Goal: Transaction & Acquisition: Purchase product/service

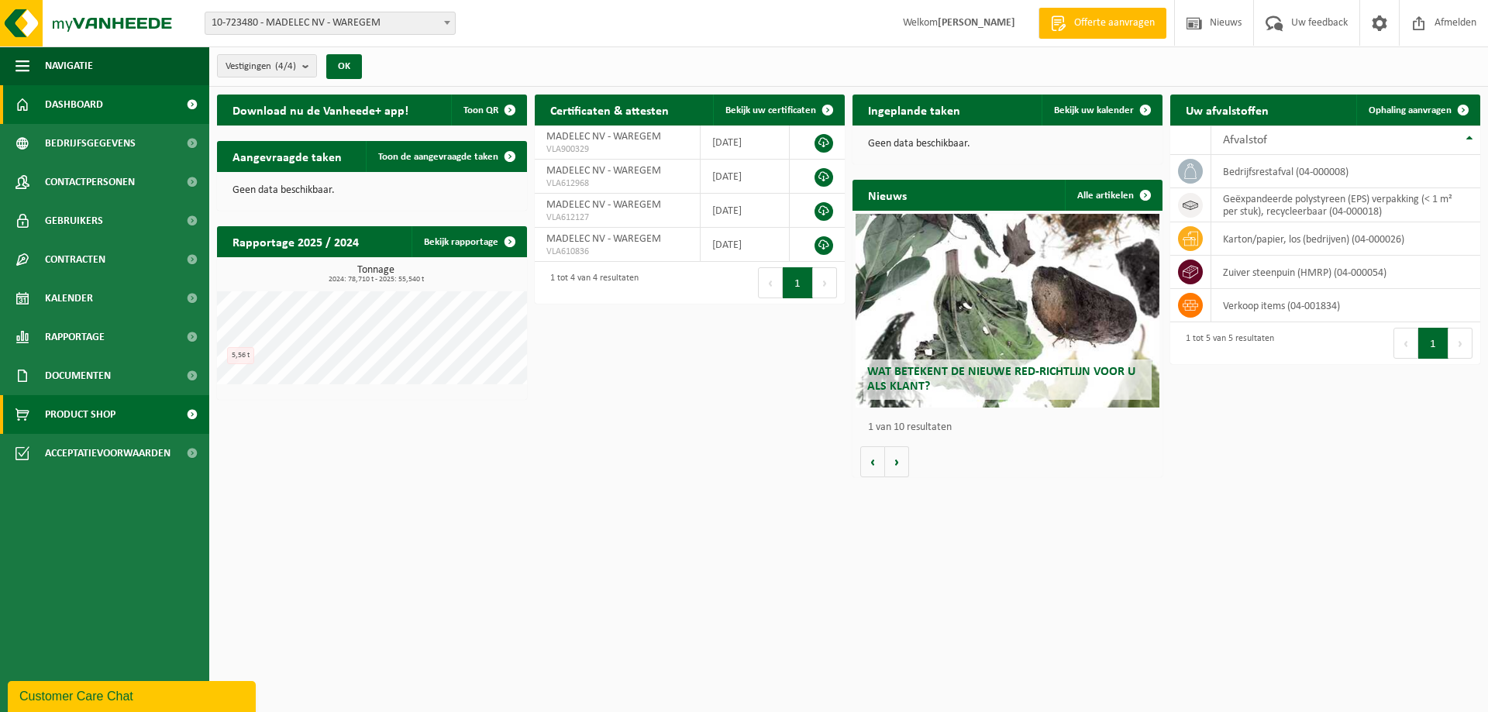
click at [77, 404] on span "Product Shop" at bounding box center [80, 414] width 71 height 39
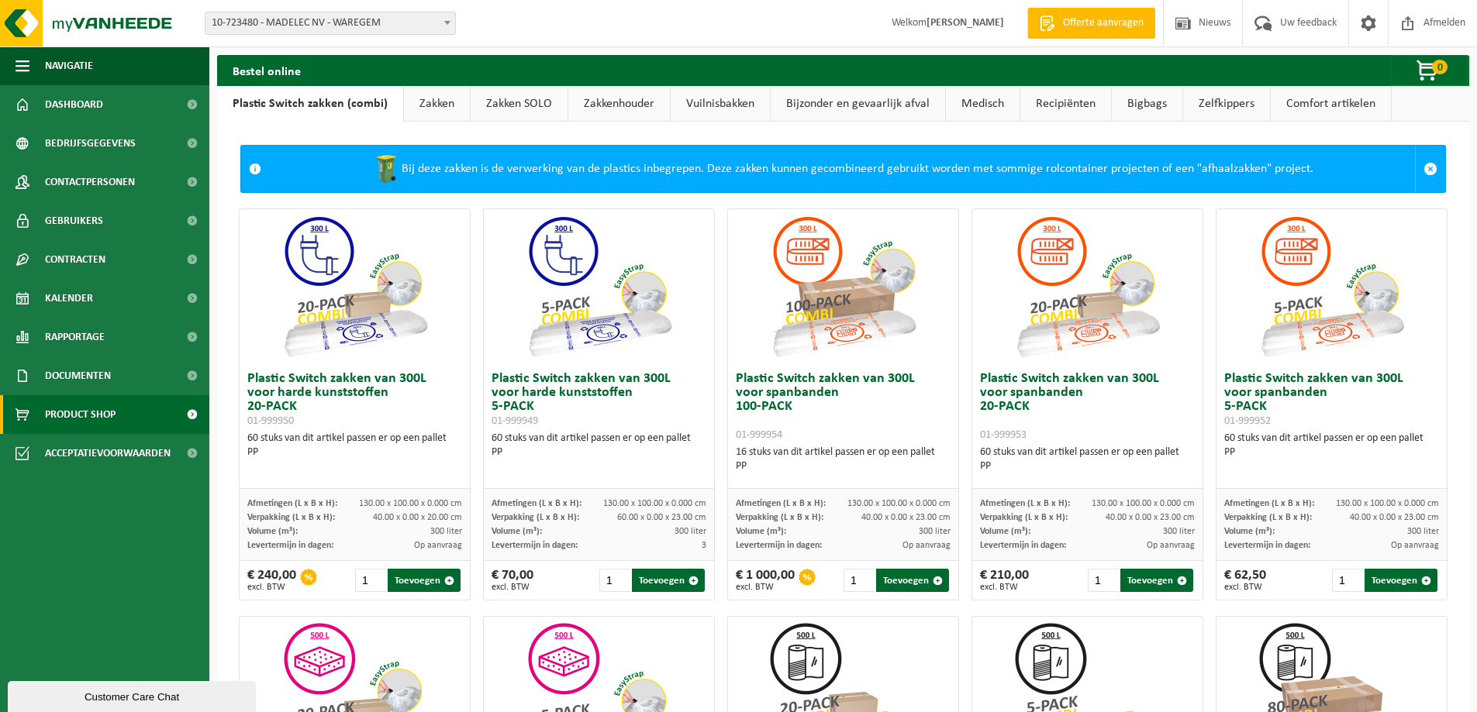
click at [1139, 105] on link "Bigbags" at bounding box center [1146, 104] width 71 height 36
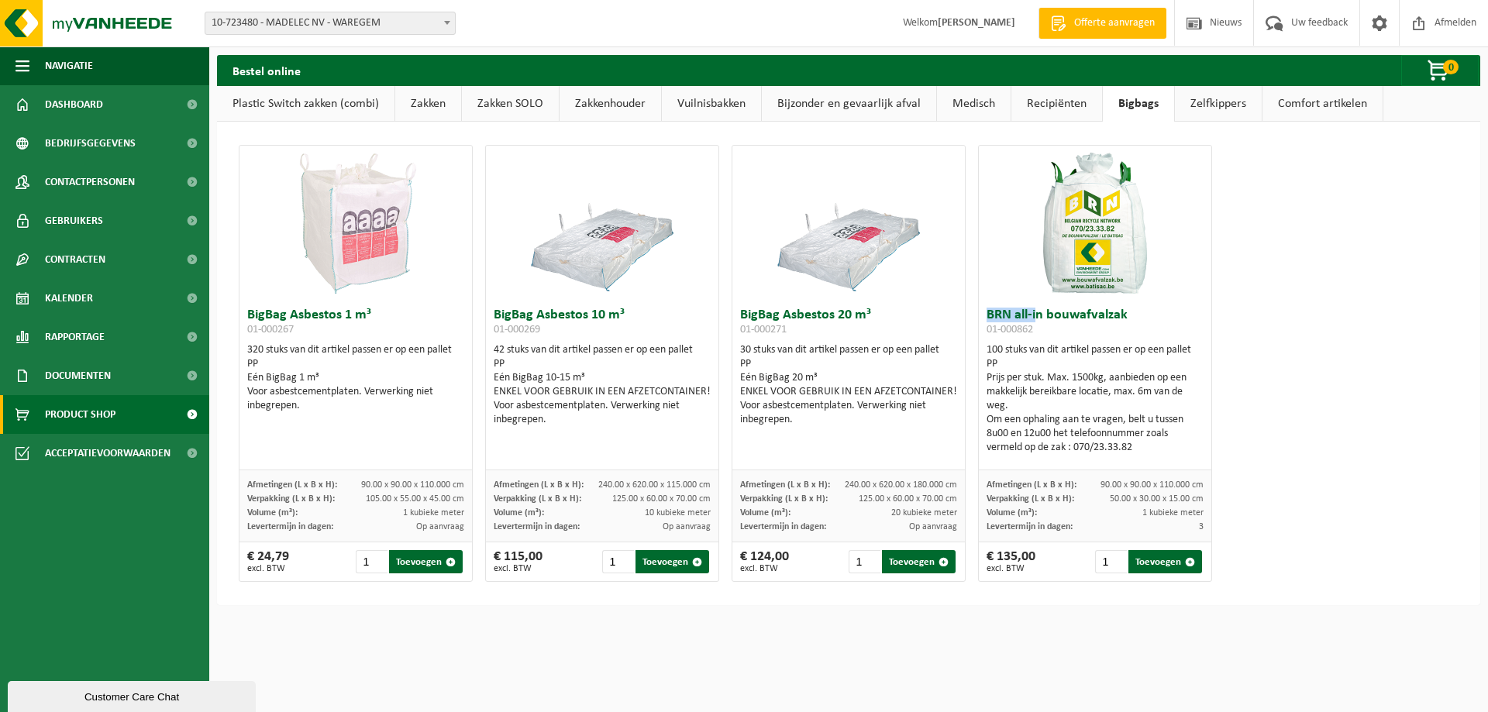
drag, startPoint x: 980, startPoint y: 312, endPoint x: 1028, endPoint y: 312, distance: 47.3
click at [1028, 312] on h3 "BRN all-in bouwafvalzak 01-000862" at bounding box center [1095, 323] width 217 height 31
click at [1359, 360] on div "BigBag Asbestos 1 m³ 01-000267 320 stuks van dit artikel passen er op een palle…" at bounding box center [849, 363] width 1232 height 453
click at [1318, 105] on link "Comfort artikelen" at bounding box center [1323, 104] width 120 height 36
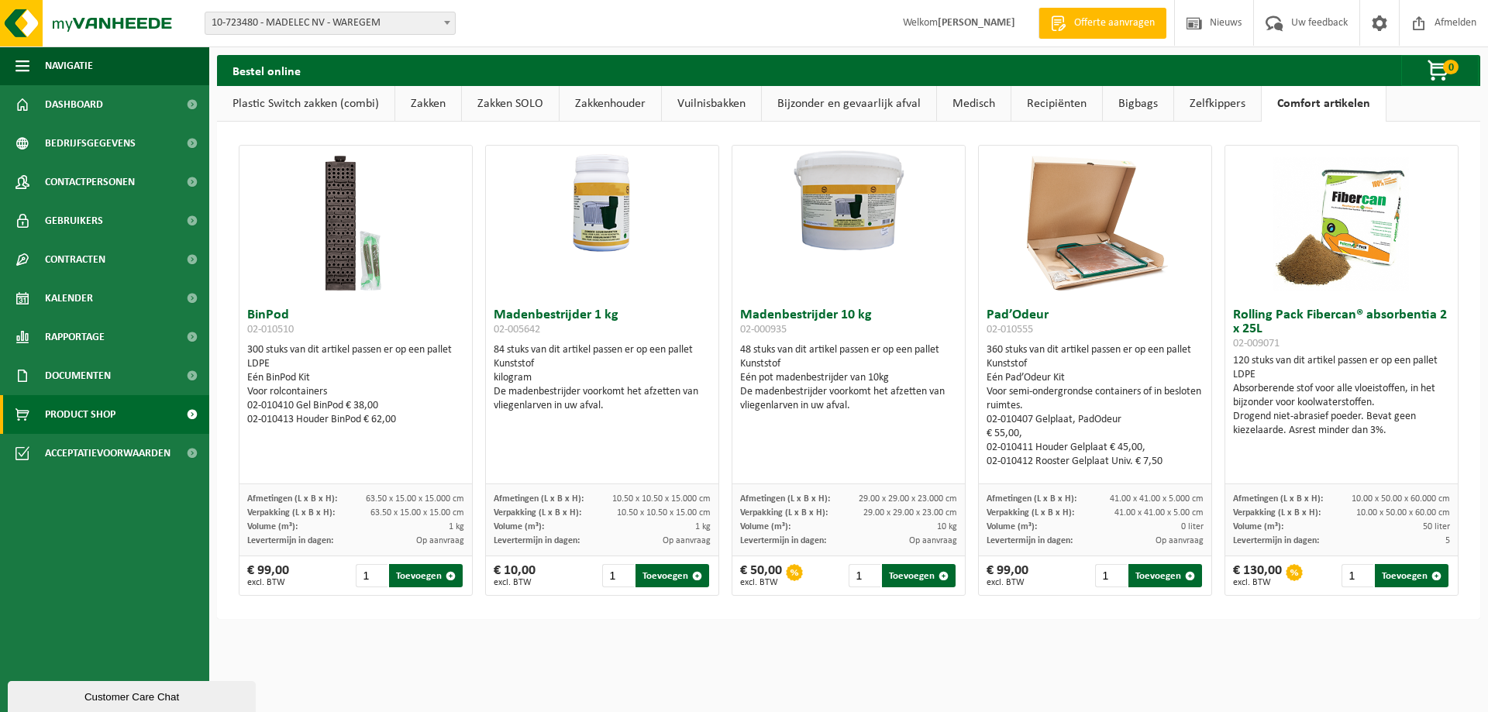
click at [1211, 105] on link "Zelfkippers" at bounding box center [1217, 104] width 87 height 36
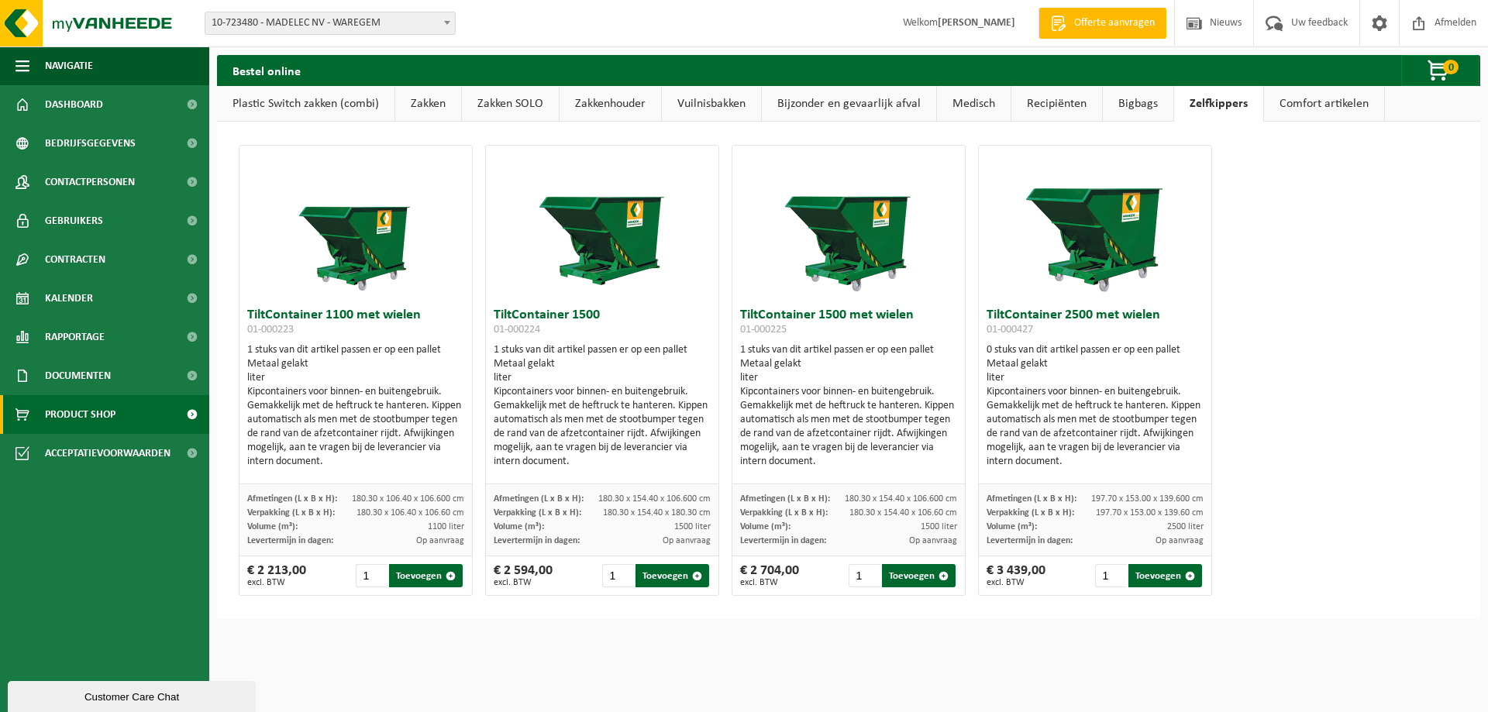
click at [1135, 106] on link "Bigbags" at bounding box center [1138, 104] width 71 height 36
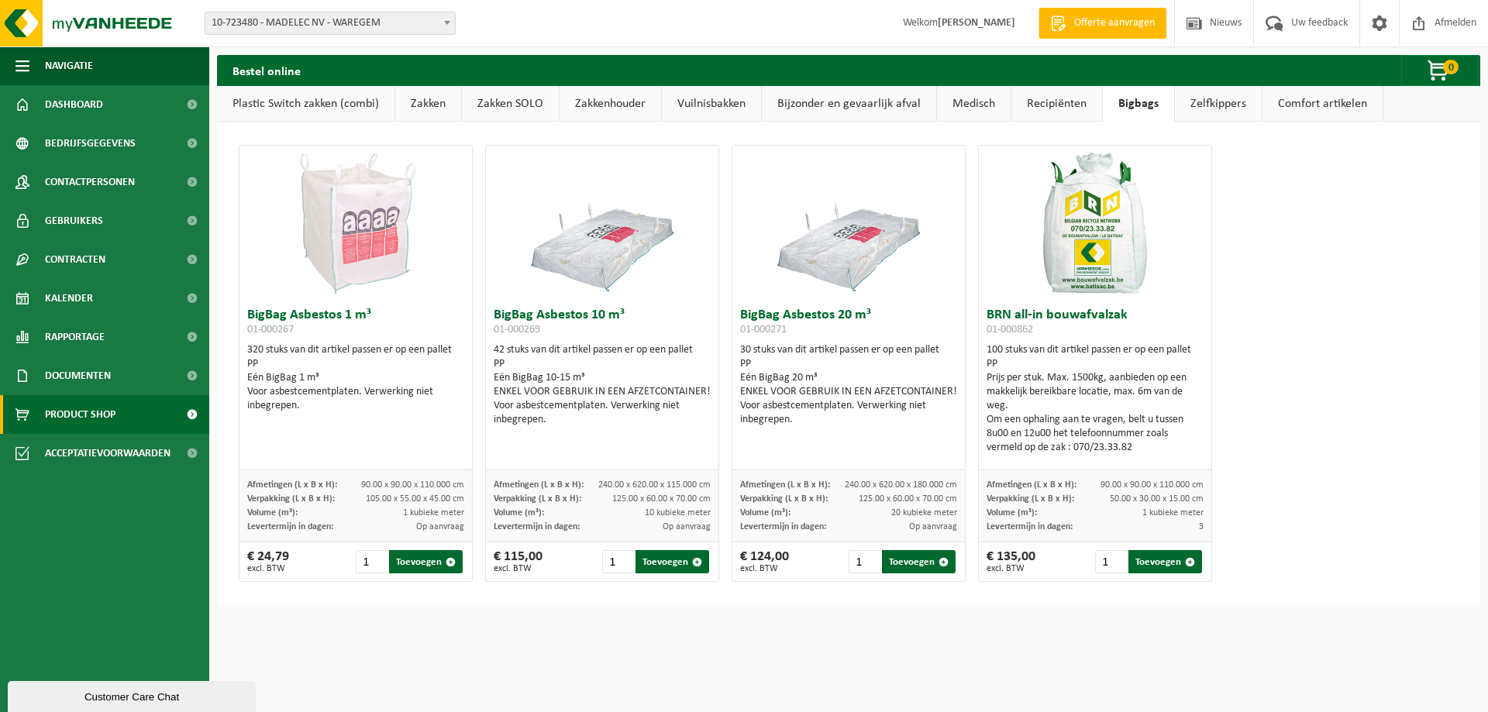
click at [1056, 97] on link "Recipiënten" at bounding box center [1056, 104] width 91 height 36
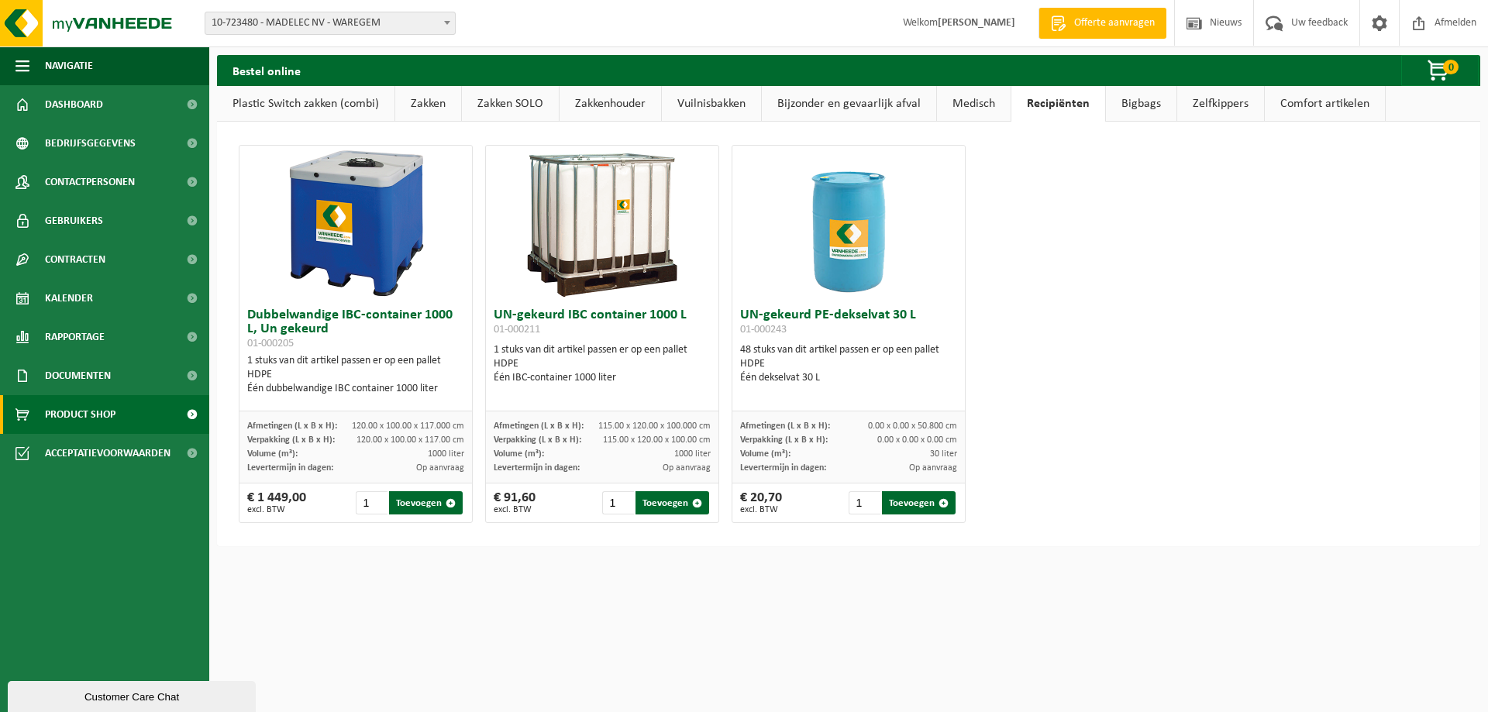
click at [985, 102] on link "Medisch" at bounding box center [974, 104] width 74 height 36
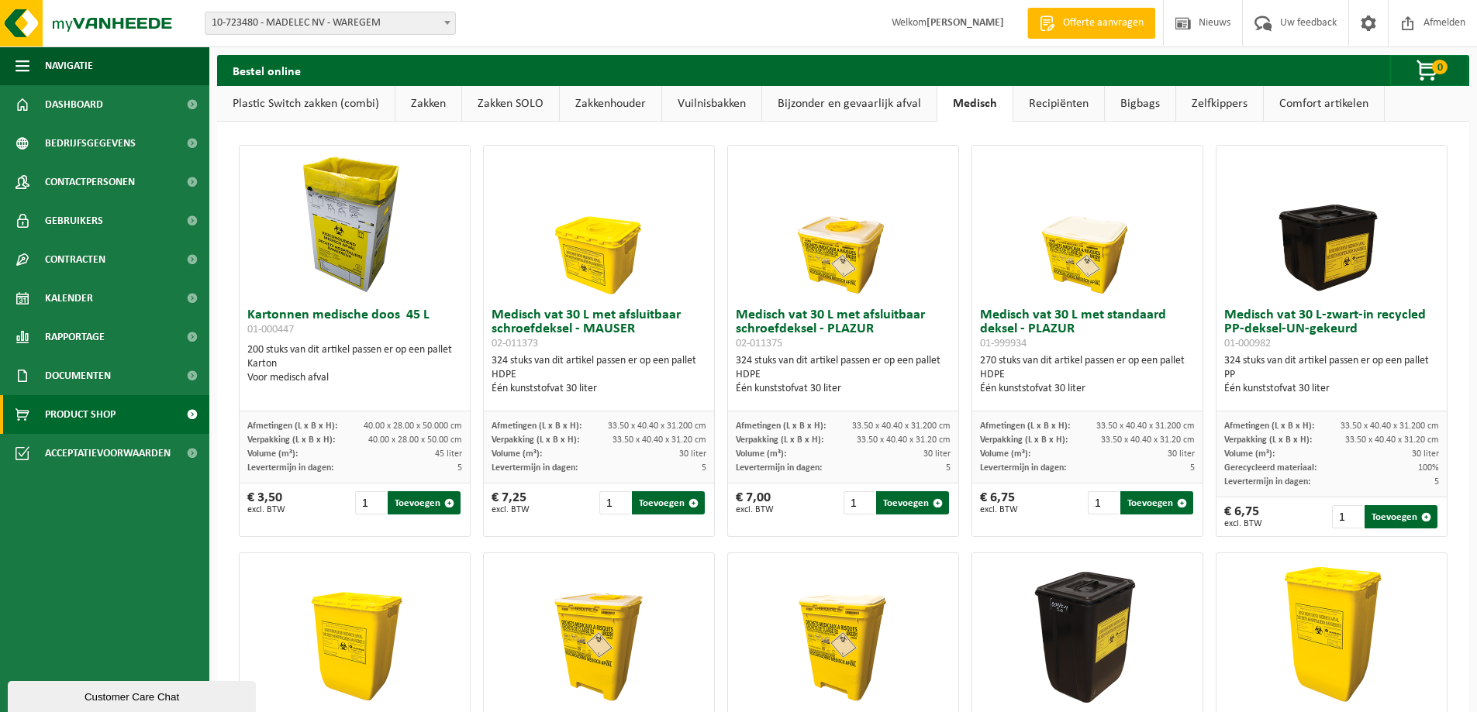
click at [870, 99] on link "Bijzonder en gevaarlijk afval" at bounding box center [849, 104] width 174 height 36
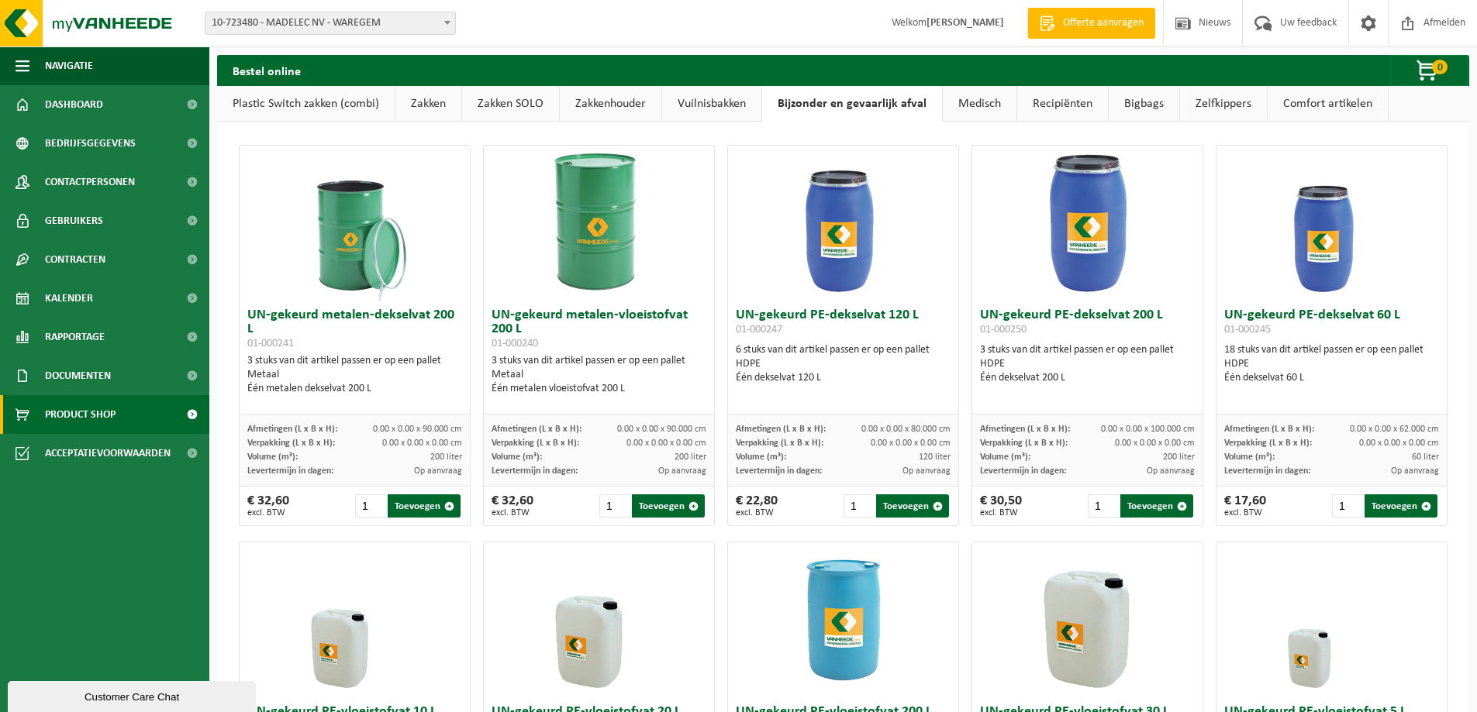
click at [719, 100] on link "Vuilnisbakken" at bounding box center [711, 104] width 99 height 36
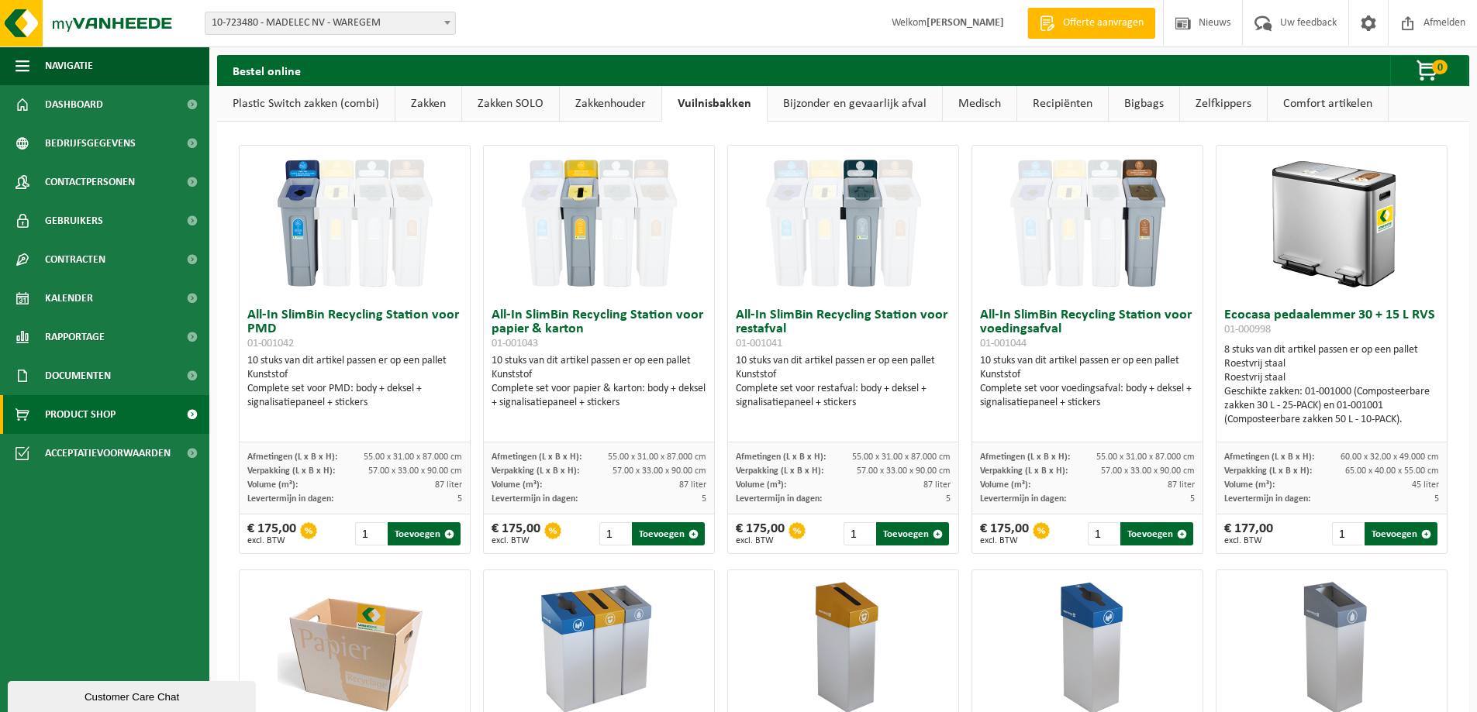
click at [1136, 99] on link "Bigbags" at bounding box center [1143, 104] width 71 height 36
